Goal: Check status

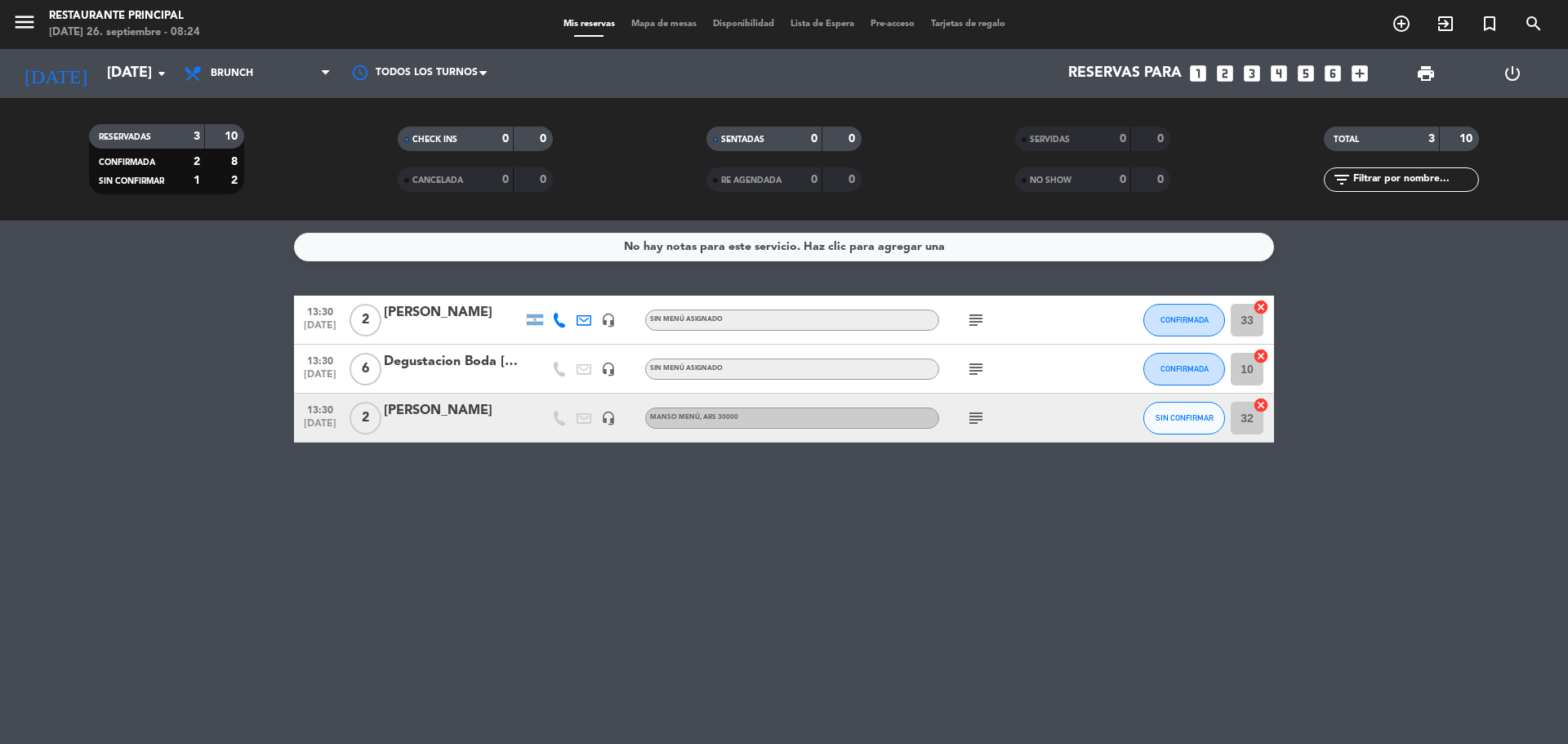
click at [976, 318] on icon "subject" at bounding box center [976, 320] width 20 height 20
click at [28, 17] on icon "menu" at bounding box center [24, 21] width 25 height 25
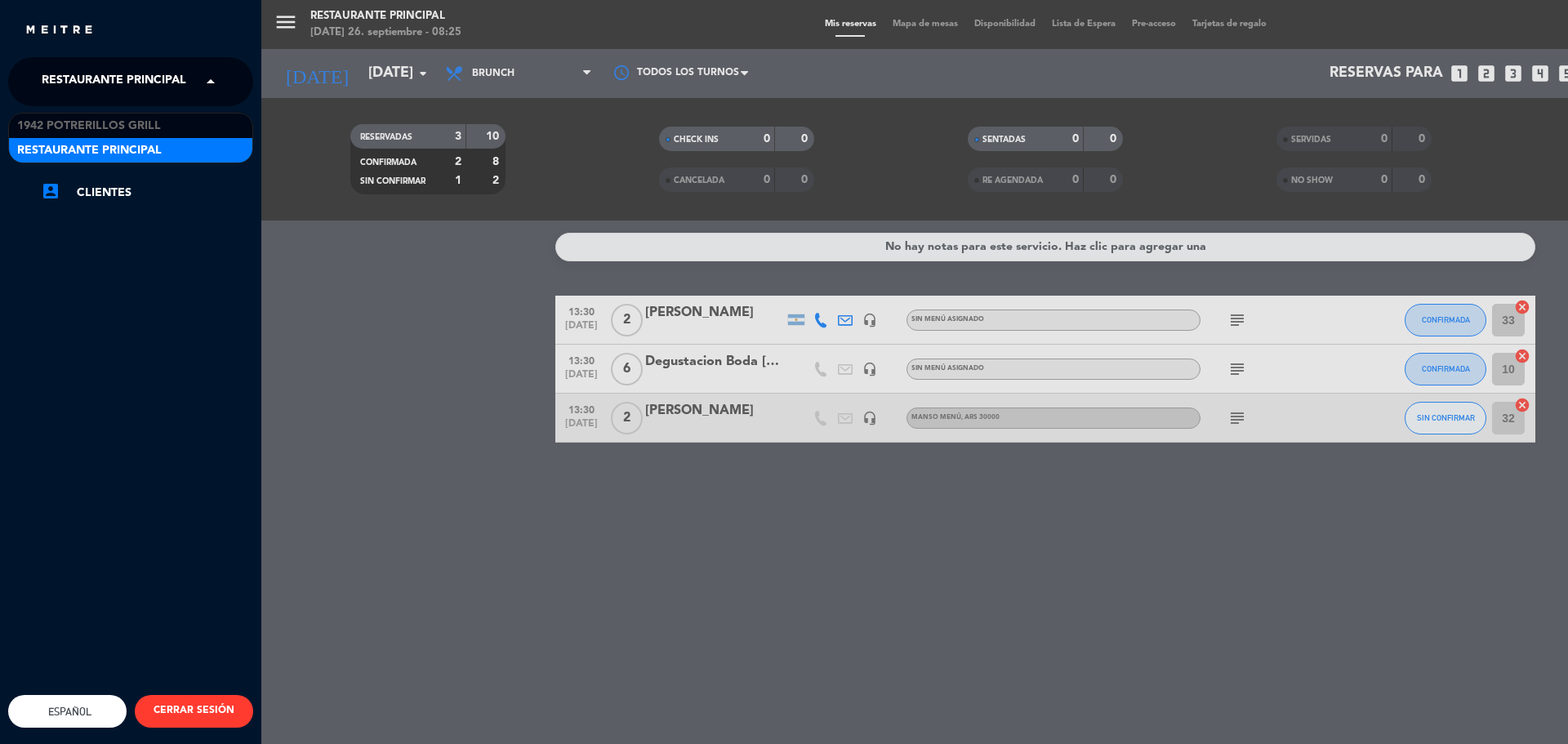
click at [209, 80] on span at bounding box center [215, 82] width 28 height 34
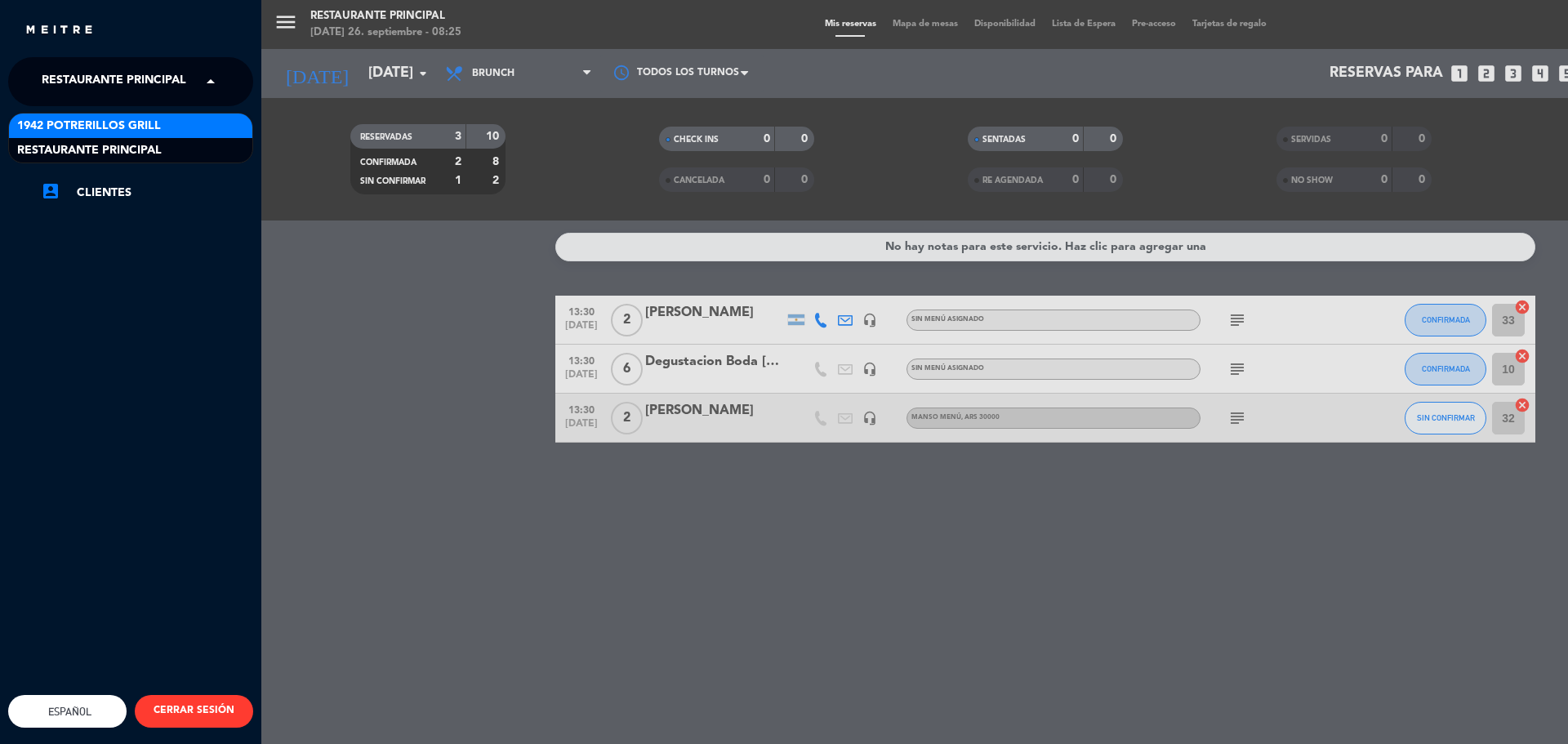
click at [201, 127] on div "1942 Potrerillos Grill" at bounding box center [131, 125] width 243 height 25
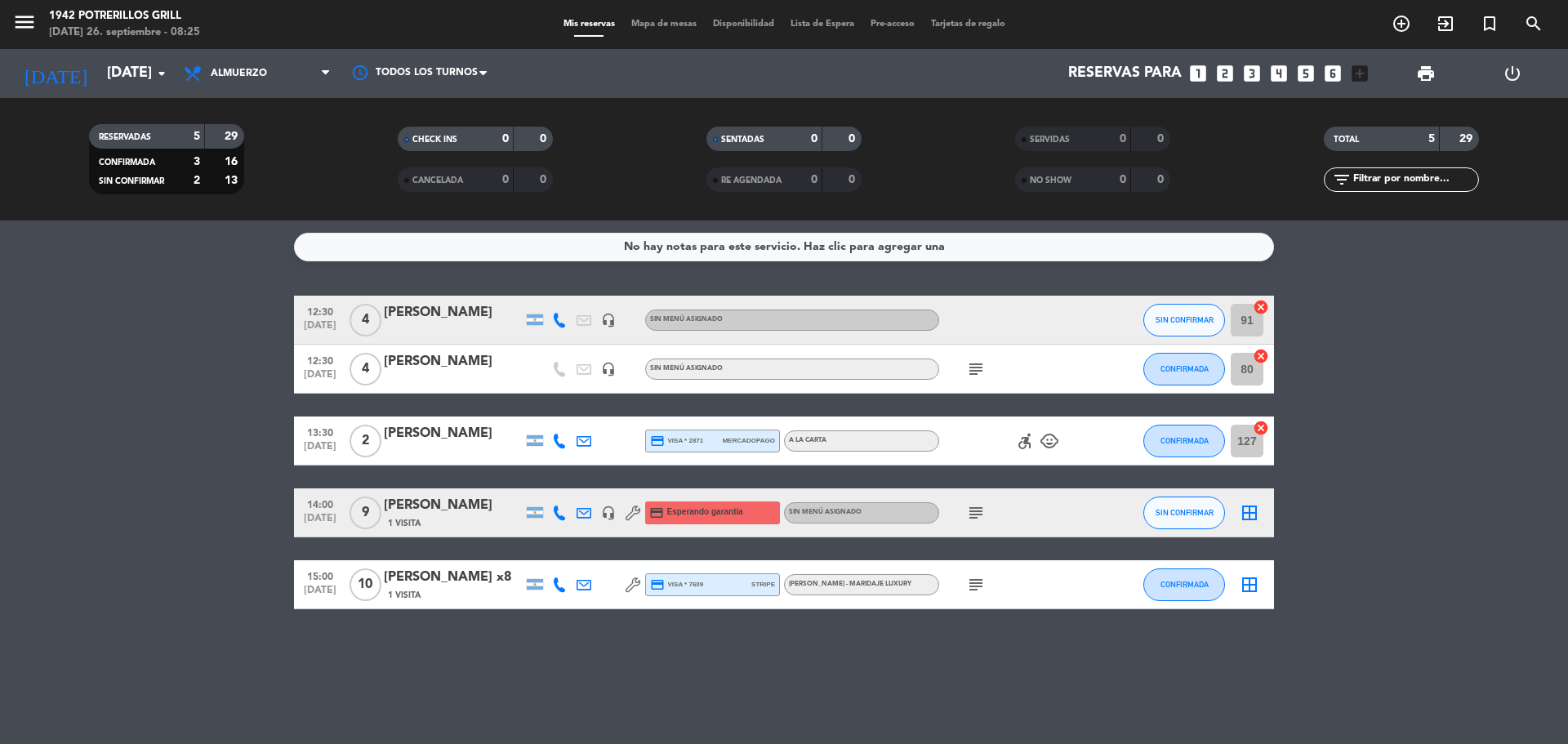
click at [974, 578] on icon "subject" at bounding box center [976, 584] width 20 height 20
click at [971, 509] on icon "subject" at bounding box center [976, 513] width 20 height 20
click at [976, 373] on icon "subject" at bounding box center [976, 369] width 20 height 20
click at [690, 317] on span "Sin menú asignado" at bounding box center [686, 320] width 73 height 7
click at [976, 514] on icon "subject" at bounding box center [976, 513] width 20 height 20
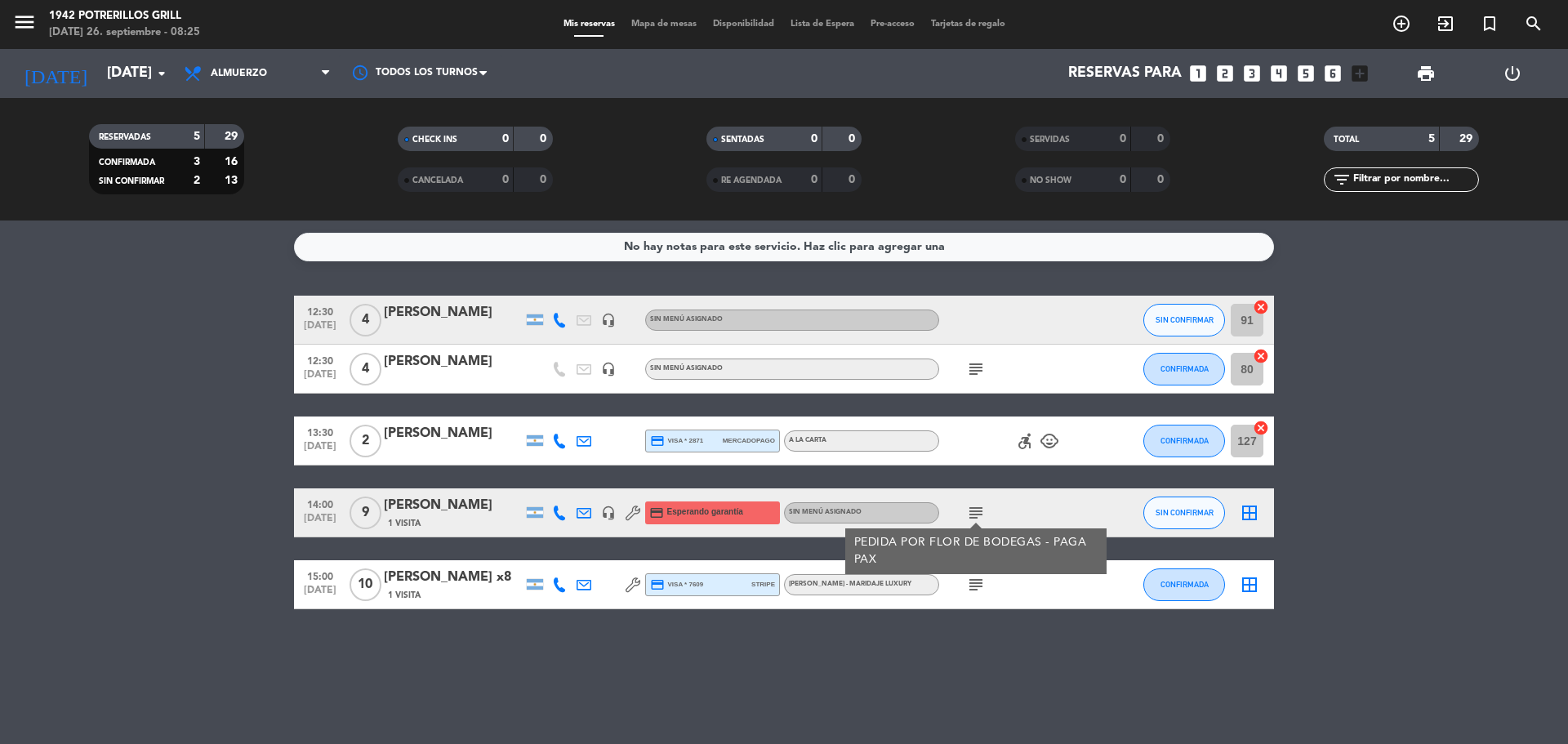
click at [981, 585] on icon "subject" at bounding box center [976, 584] width 20 height 20
